Goal: Find specific page/section: Find specific page/section

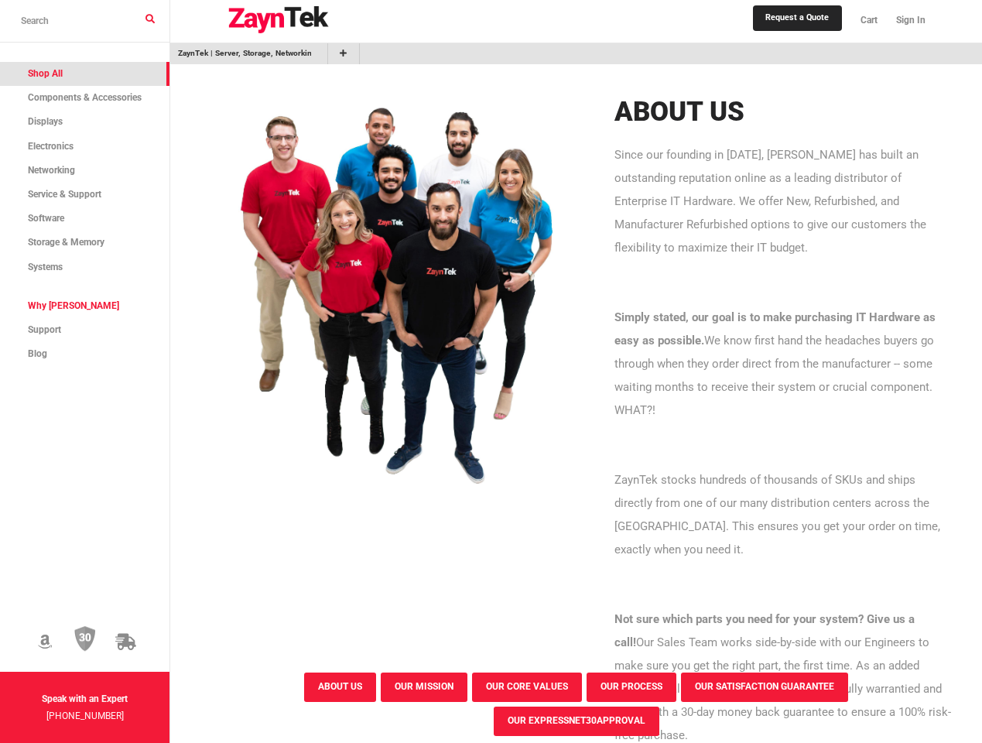
click at [52, 634] on icon at bounding box center [45, 642] width 14 height 16
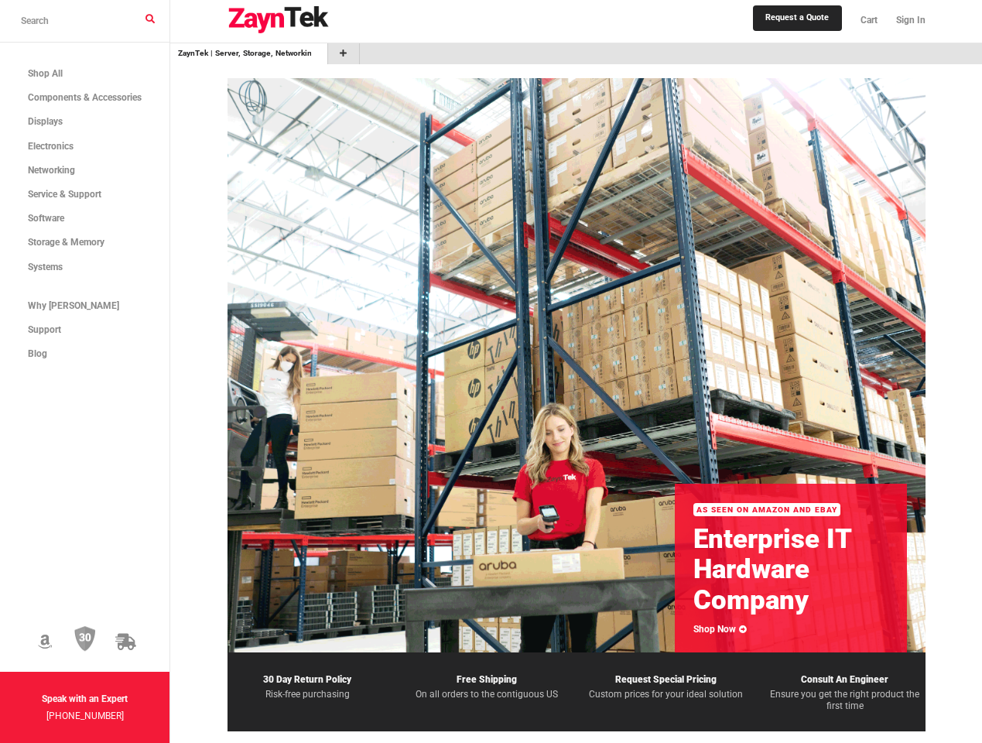
click at [96, 626] on img at bounding box center [85, 639] width 22 height 26
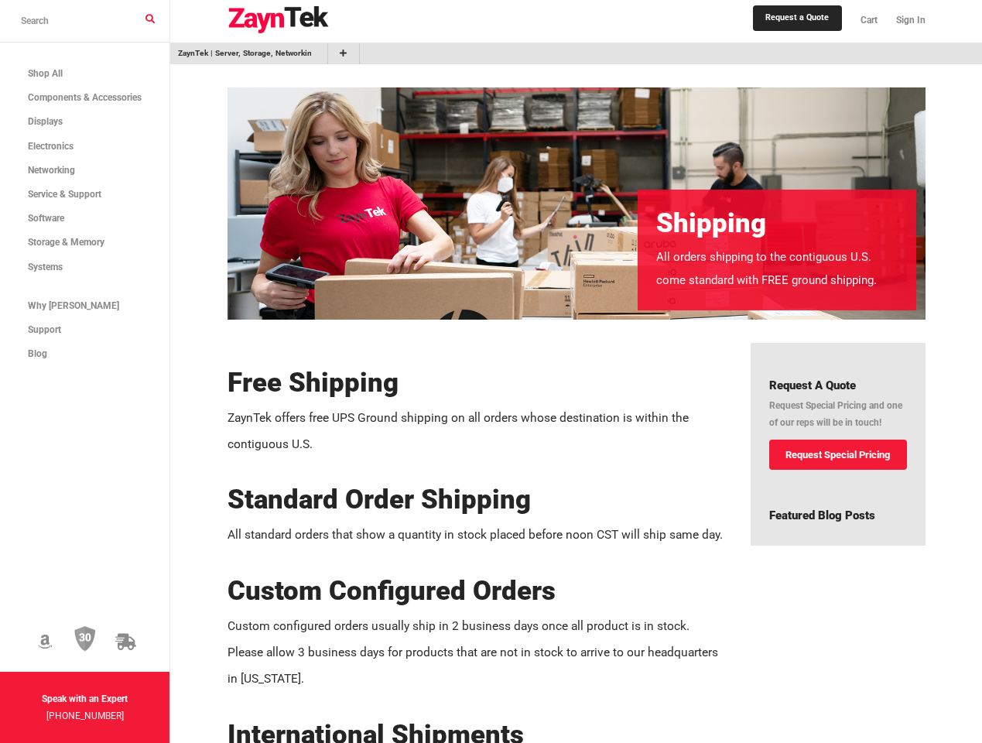
click at [135, 634] on icon at bounding box center [125, 642] width 20 height 16
